Goal: Find specific page/section: Find specific page/section

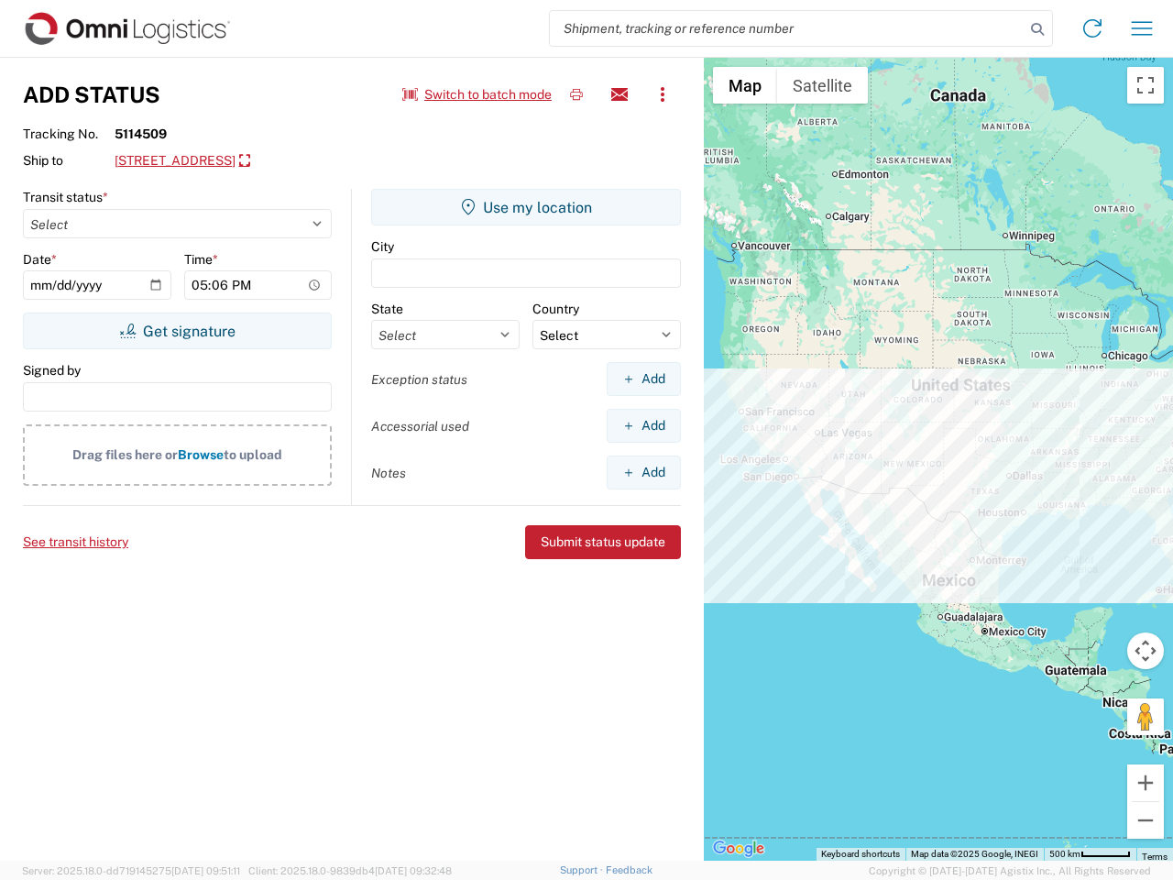
click at [787, 28] on input "search" at bounding box center [787, 28] width 475 height 35
click at [1037, 29] on icon at bounding box center [1037, 29] width 26 height 26
click at [1092, 28] on icon at bounding box center [1092, 28] width 29 height 29
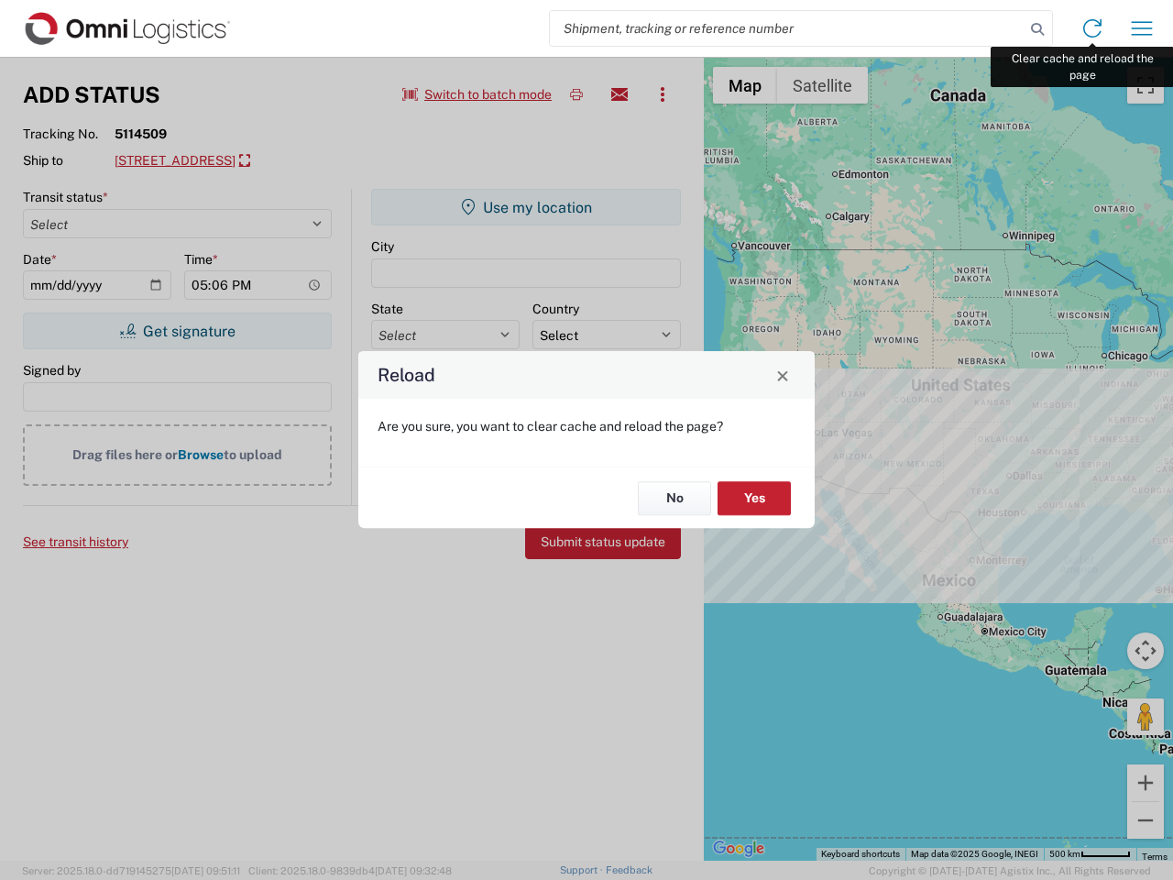
click at [1142, 28] on div "Reload Are you sure, you want to clear cache and reload the page? No Yes" at bounding box center [586, 440] width 1173 height 880
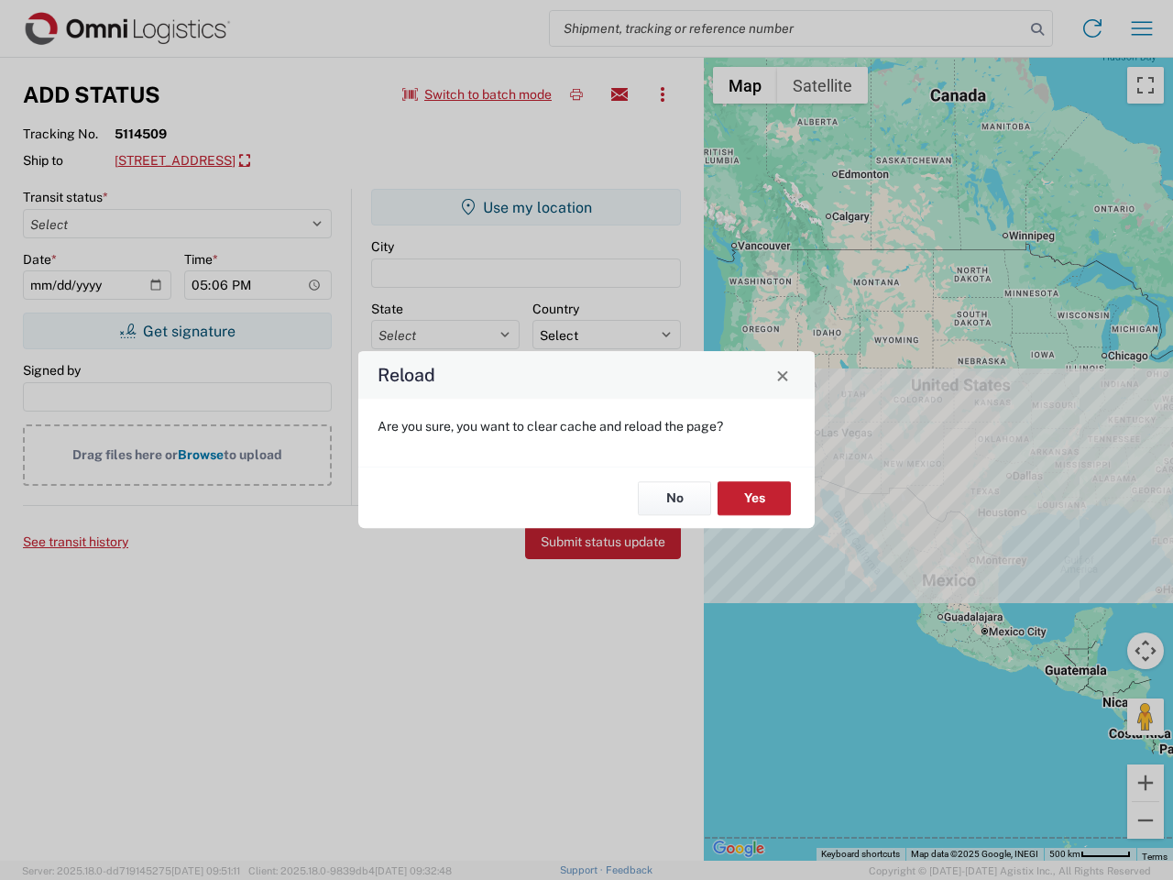
click at [477, 94] on div "Reload Are you sure, you want to clear cache and reload the page? No Yes" at bounding box center [586, 440] width 1173 height 880
click at [576, 94] on div "Reload Are you sure, you want to clear cache and reload the page? No Yes" at bounding box center [586, 440] width 1173 height 880
click at [619, 94] on div "Reload Are you sure, you want to clear cache and reload the page? No Yes" at bounding box center [586, 440] width 1173 height 880
click at [662, 94] on div "Reload Are you sure, you want to clear cache and reload the page? No Yes" at bounding box center [586, 440] width 1173 height 880
click at [280, 161] on div "Reload Are you sure, you want to clear cache and reload the page? No Yes" at bounding box center [586, 440] width 1173 height 880
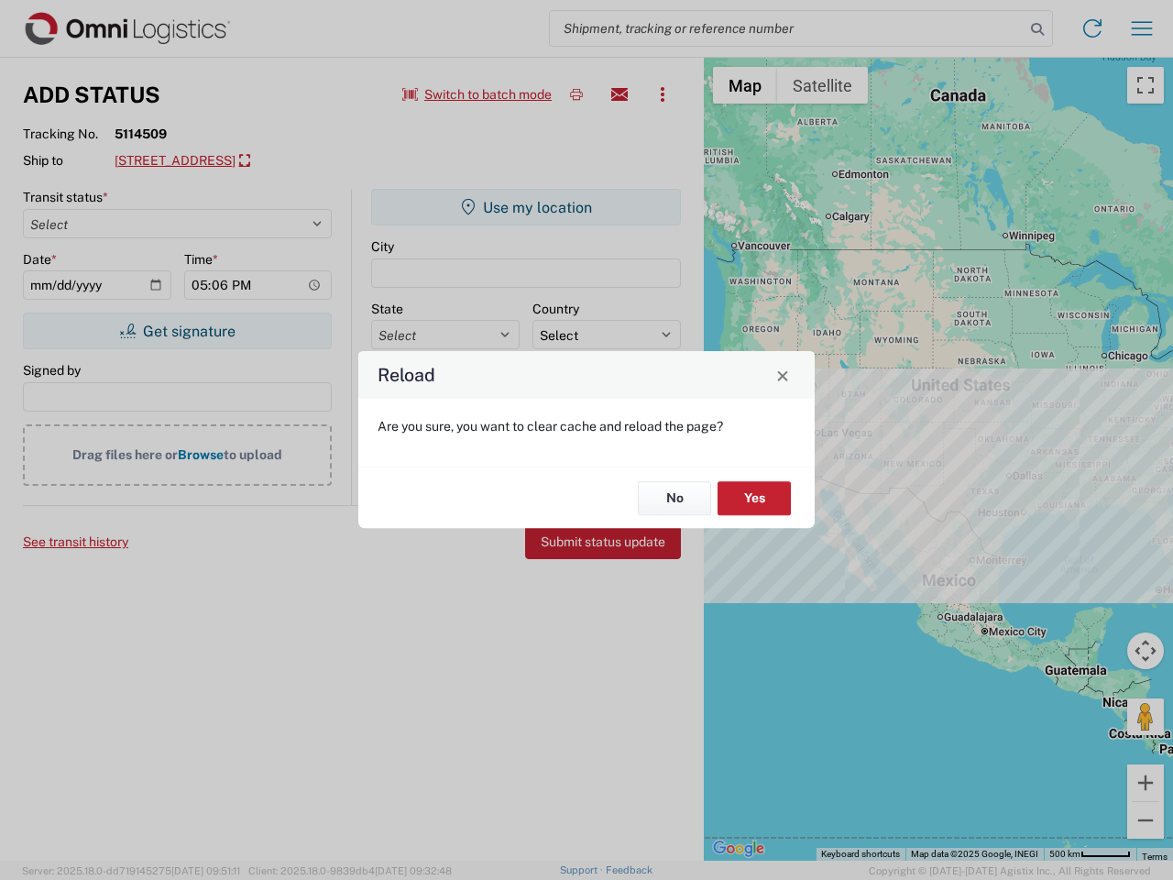
click at [177, 331] on div "Reload Are you sure, you want to clear cache and reload the page? No Yes" at bounding box center [586, 440] width 1173 height 880
